Goal: Information Seeking & Learning: Learn about a topic

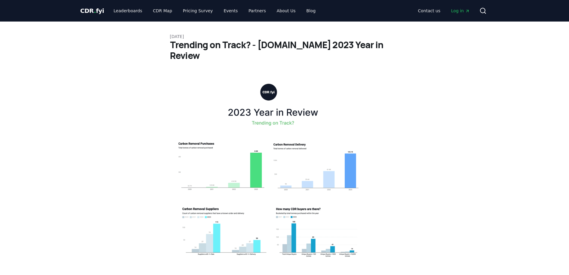
click at [208, 164] on img at bounding box center [269, 169] width 198 height 188
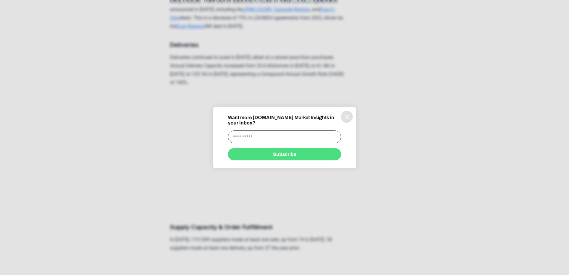
scroll to position [956, 0]
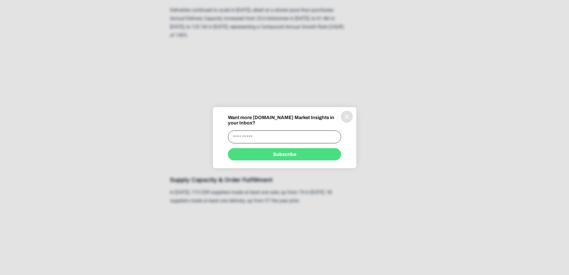
click at [352, 117] on button "information" at bounding box center [347, 117] width 12 height 12
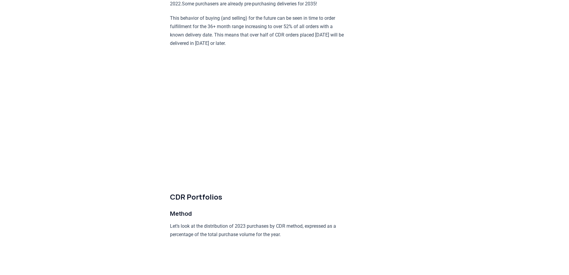
scroll to position [1434, 0]
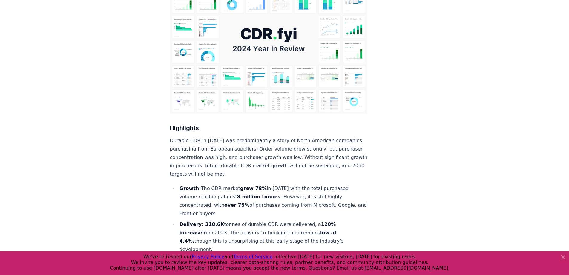
scroll to position [60, 0]
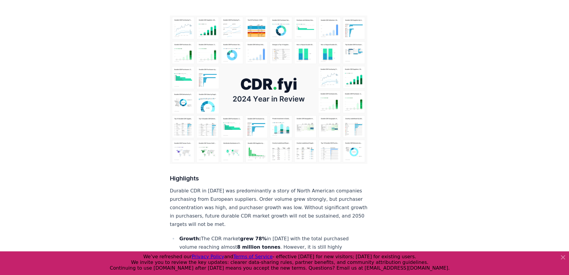
click at [223, 95] on img at bounding box center [269, 90] width 198 height 148
click at [208, 93] on img at bounding box center [269, 90] width 198 height 148
click at [207, 93] on img at bounding box center [269, 90] width 198 height 148
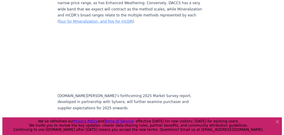
scroll to position [2893, 0]
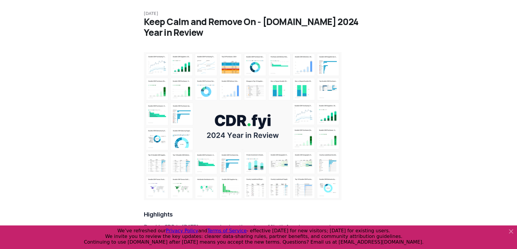
scroll to position [23, 0]
click at [244, 61] on img at bounding box center [243, 127] width 198 height 148
click at [240, 62] on img at bounding box center [243, 127] width 198 height 148
click at [241, 62] on img at bounding box center [243, 127] width 198 height 148
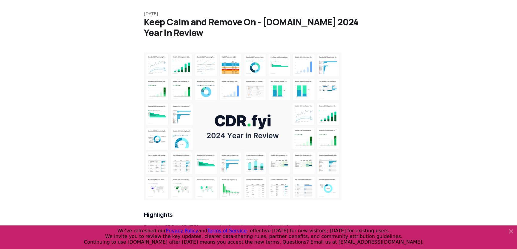
click at [192, 80] on img at bounding box center [243, 127] width 198 height 148
click at [247, 122] on img at bounding box center [243, 127] width 198 height 148
click at [246, 122] on img at bounding box center [243, 127] width 198 height 148
click at [222, 122] on img at bounding box center [243, 127] width 198 height 148
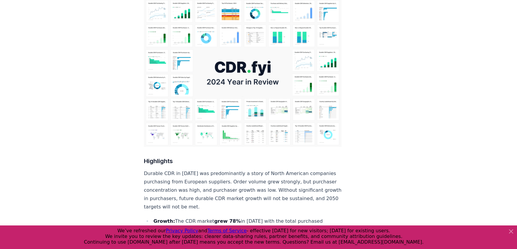
scroll to position [77, 0]
click at [185, 77] on img at bounding box center [243, 72] width 198 height 148
click at [181, 76] on img at bounding box center [243, 72] width 198 height 148
click at [304, 116] on img at bounding box center [243, 72] width 198 height 148
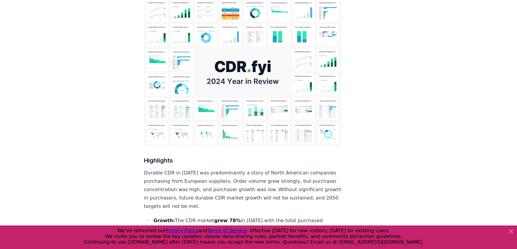
click at [304, 116] on img at bounding box center [243, 72] width 198 height 148
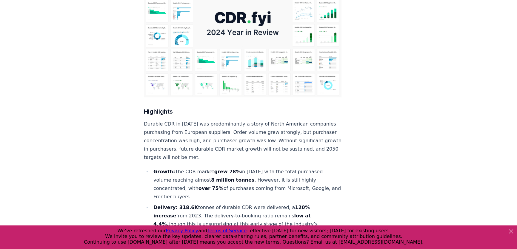
scroll to position [0, 0]
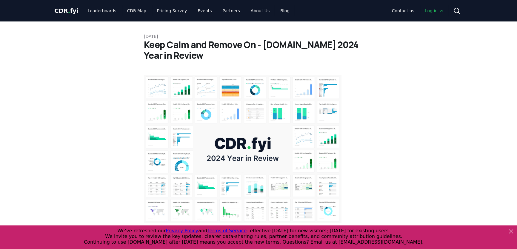
click at [154, 36] on p "[DATE]" at bounding box center [258, 36] width 229 height 6
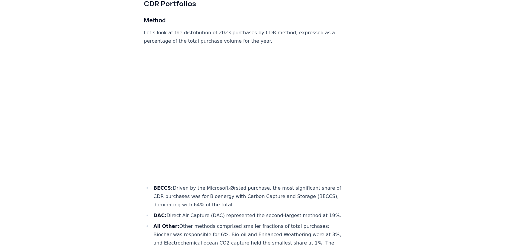
scroll to position [1656, 0]
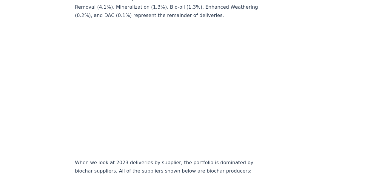
scroll to position [2194, 0]
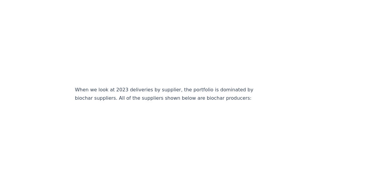
scroll to position [2174, 0]
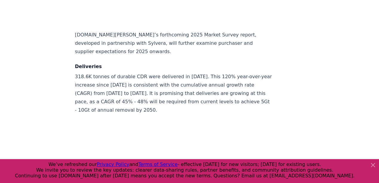
scroll to position [3007, 0]
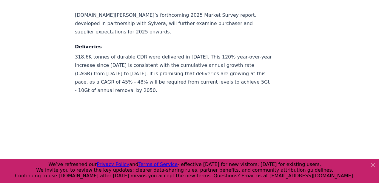
click at [169, 80] on p "318.6K tonnes of durable CDR were delivered in [DATE]. This 120% year-over-year…" at bounding box center [174, 74] width 198 height 42
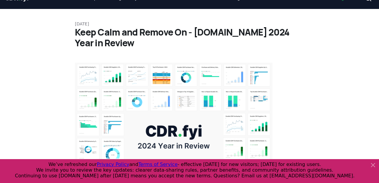
scroll to position [0, 0]
